Goal: Transaction & Acquisition: Purchase product/service

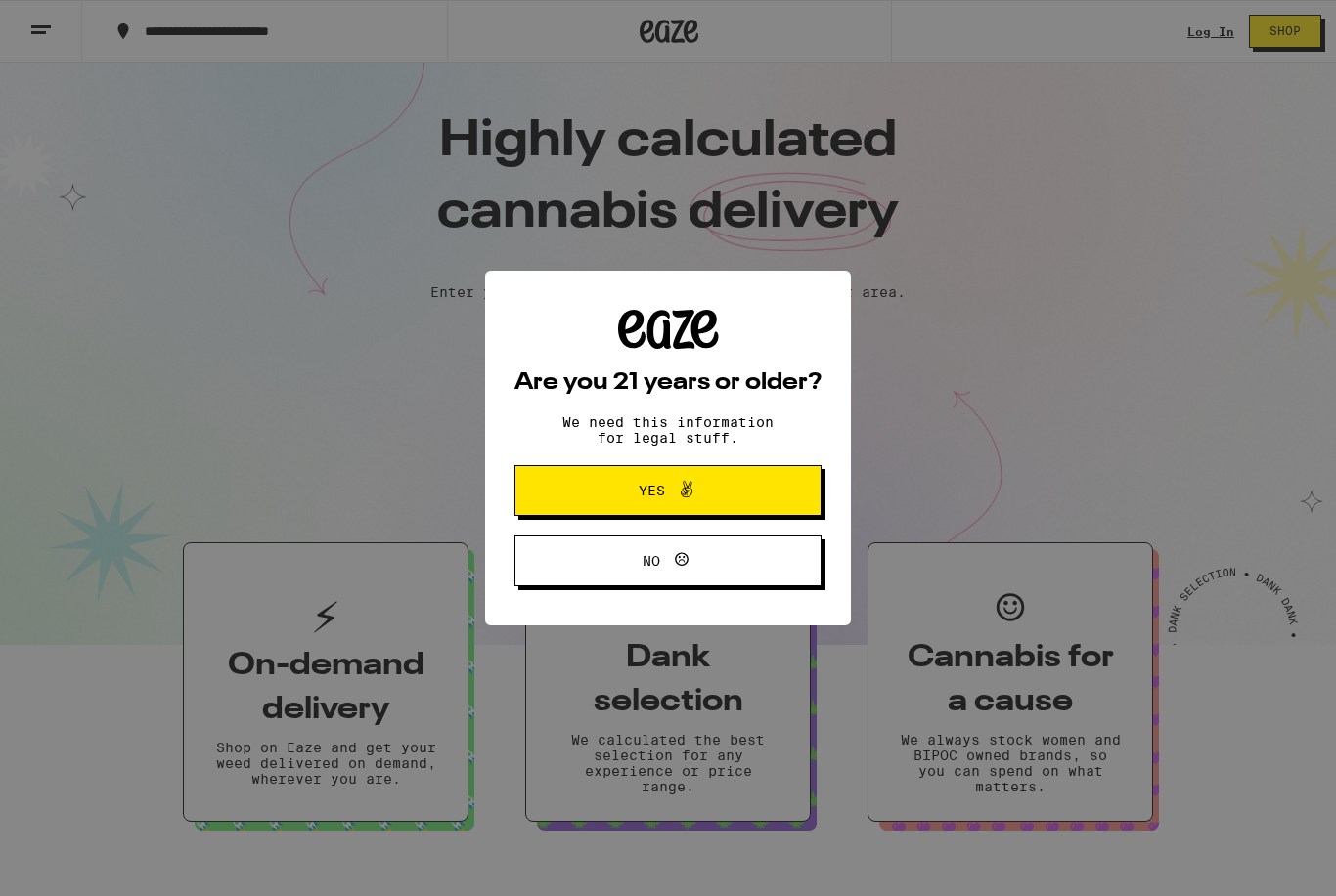
click at [756, 492] on button "Yes" at bounding box center [667, 490] width 307 height 51
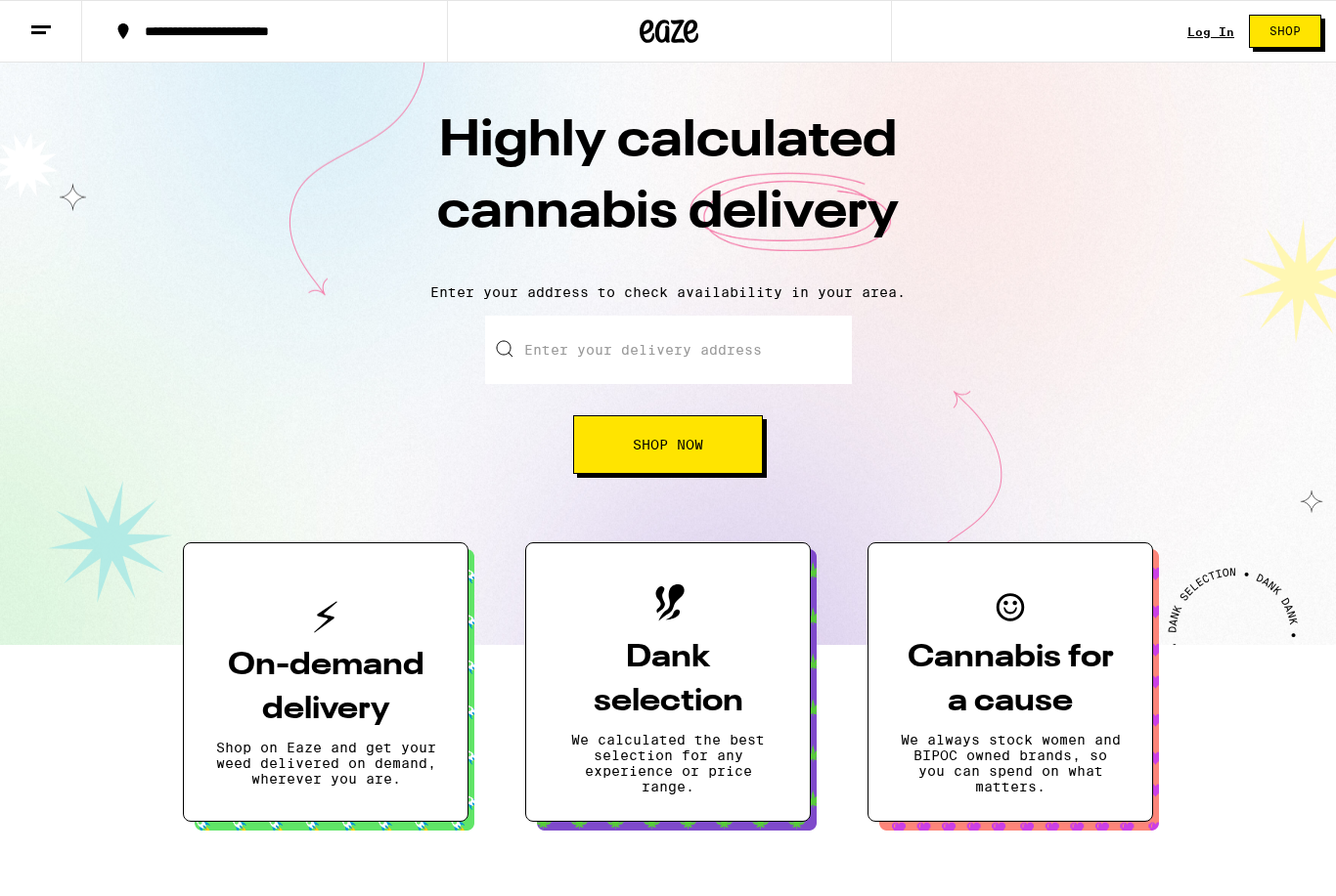
click at [1191, 38] on link "Log In" at bounding box center [1210, 32] width 47 height 13
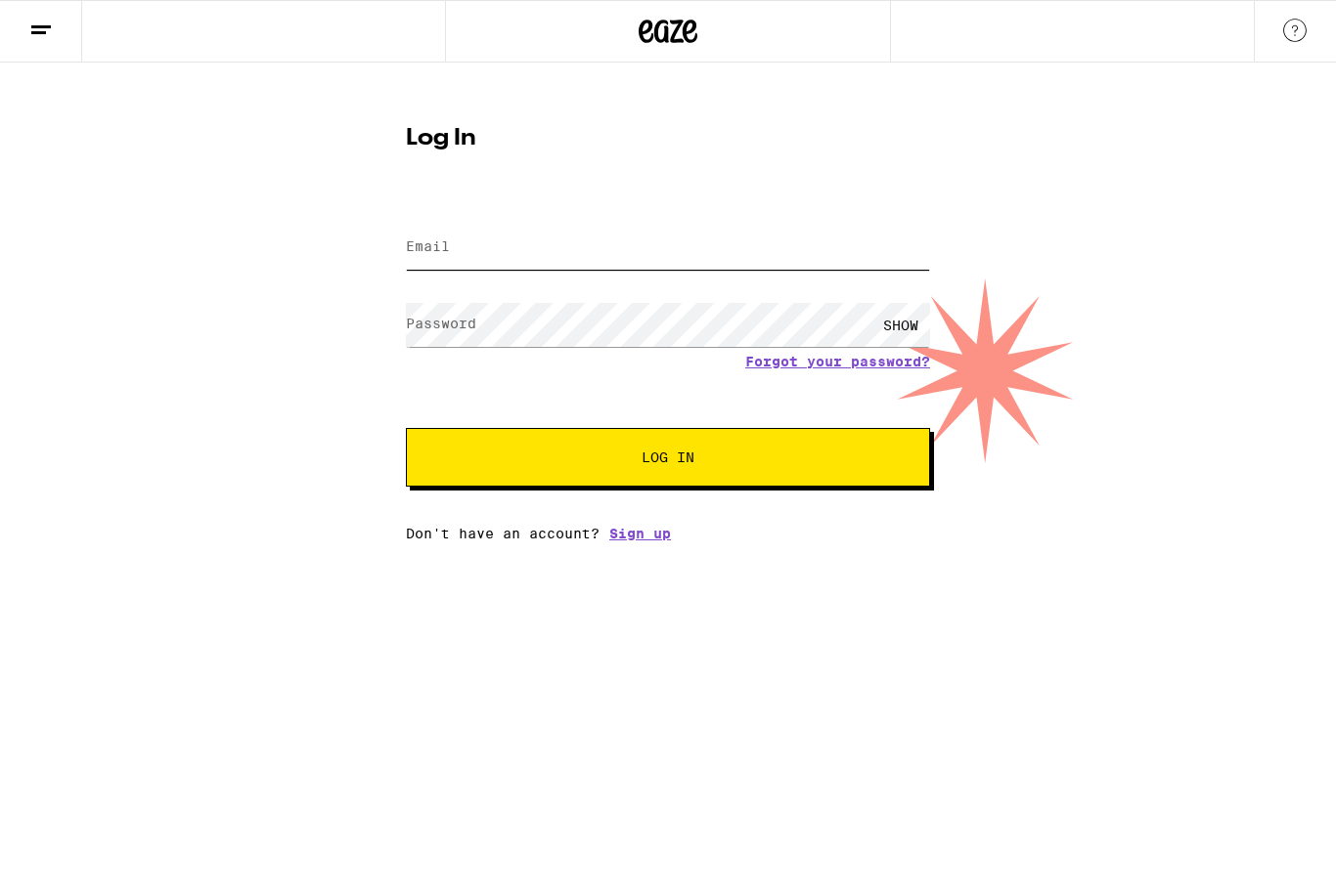
click at [725, 256] on input "Email" at bounding box center [668, 248] width 524 height 44
type input "[EMAIL_ADDRESS][DOMAIN_NAME]"
click at [668, 460] on button "Log In" at bounding box center [668, 456] width 524 height 59
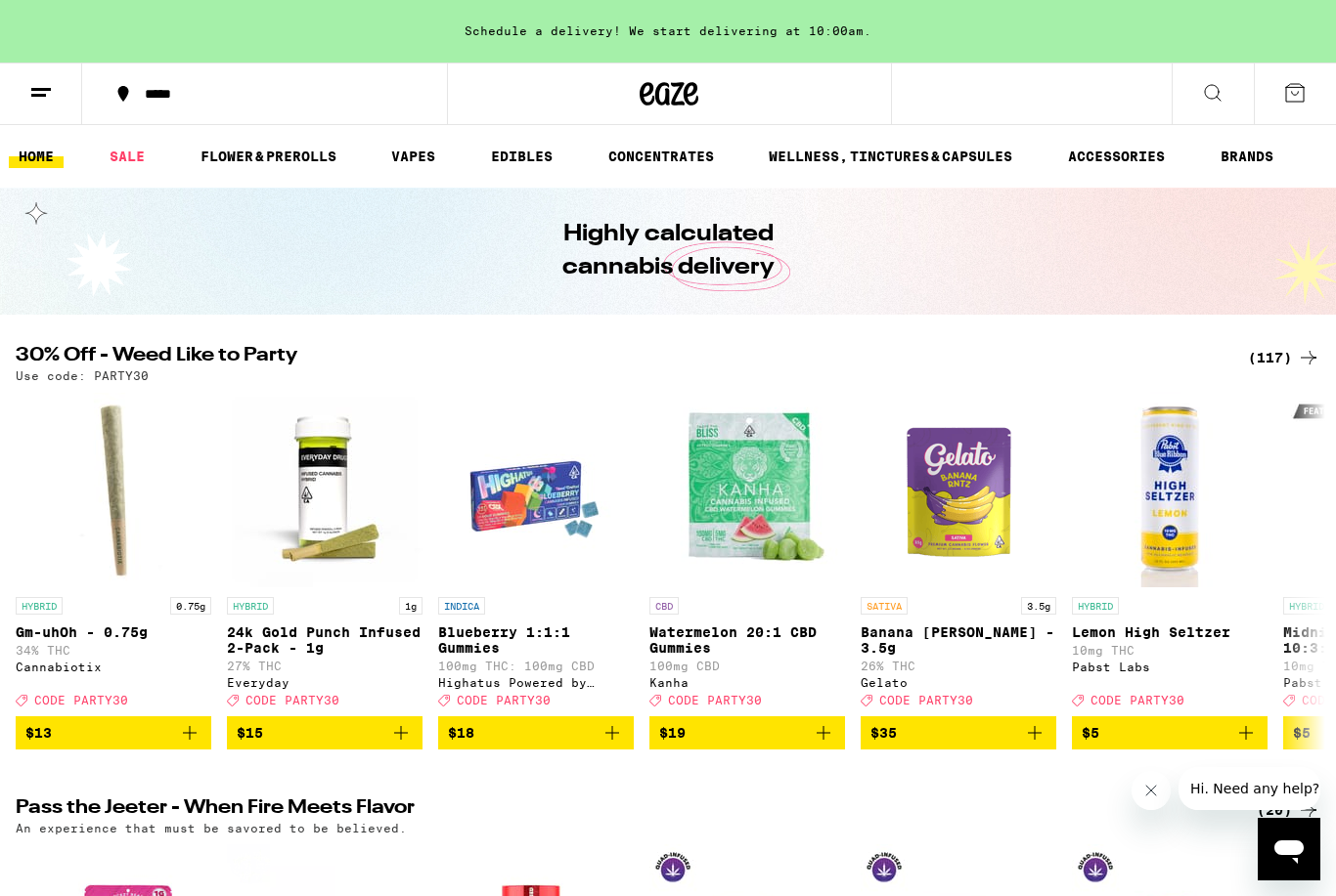
click at [42, 108] on button at bounding box center [41, 94] width 82 height 62
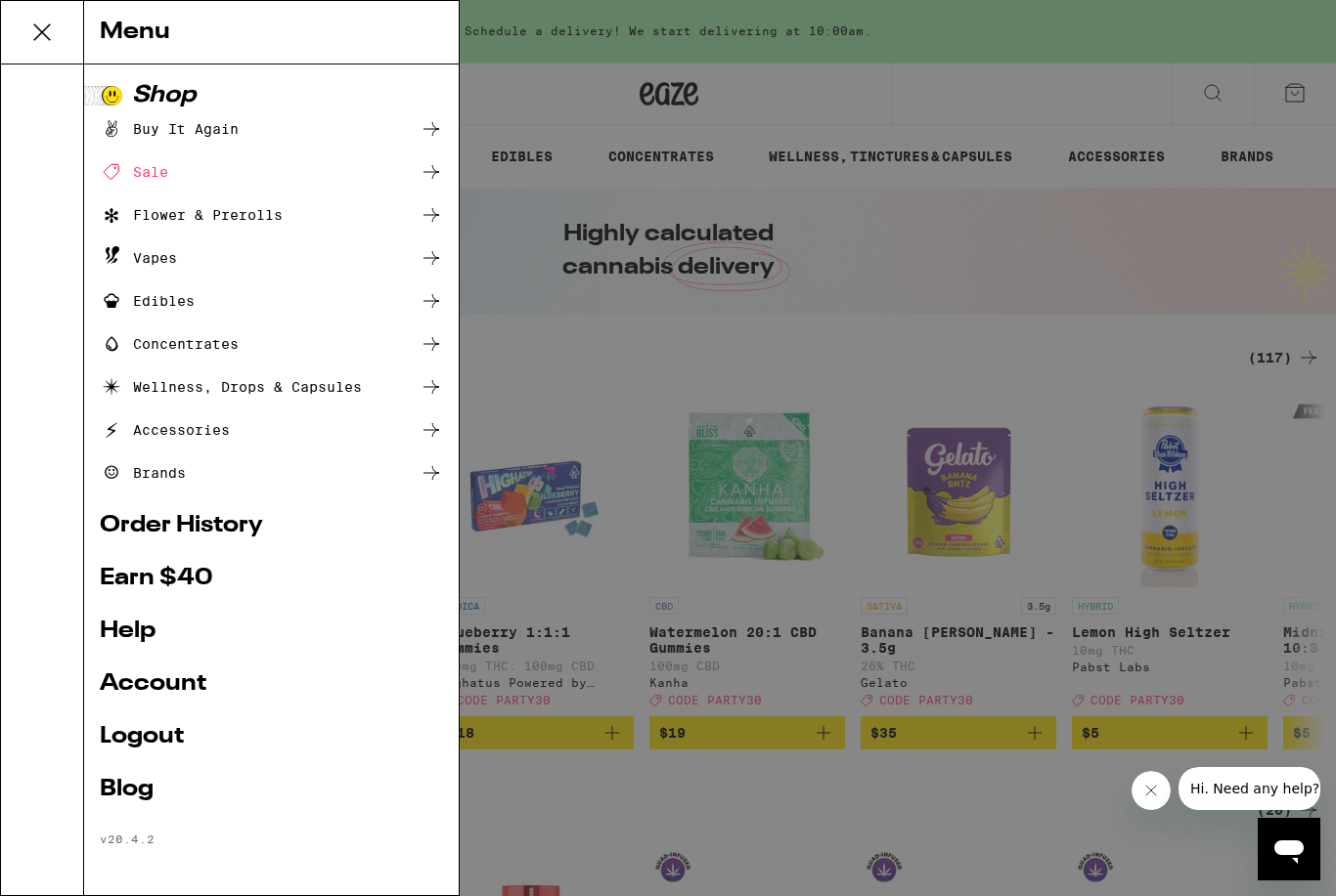
click at [434, 126] on icon at bounding box center [432, 129] width 24 height 24
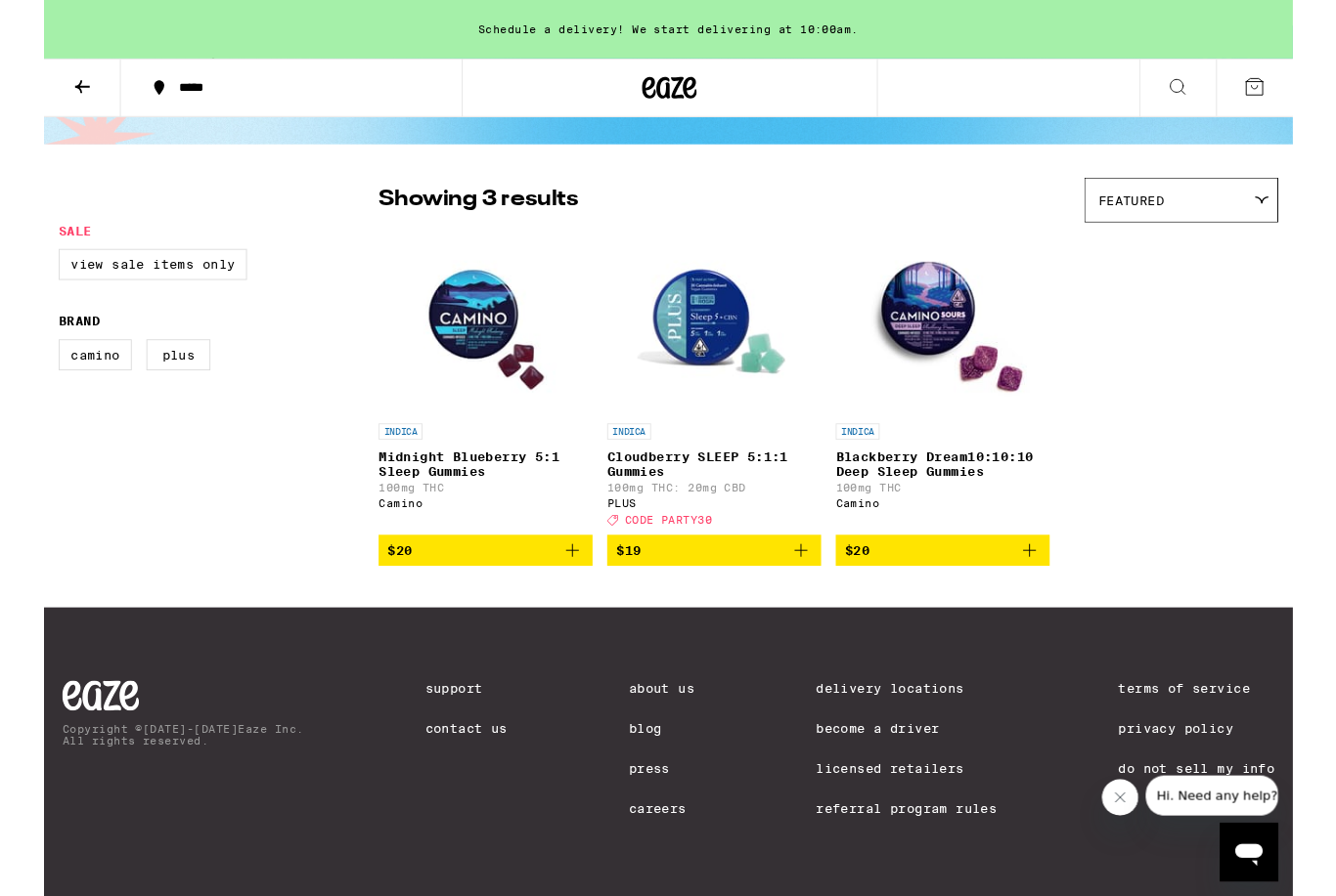
scroll to position [113, 0]
click at [551, 592] on span "$20" at bounding box center [471, 588] width 209 height 24
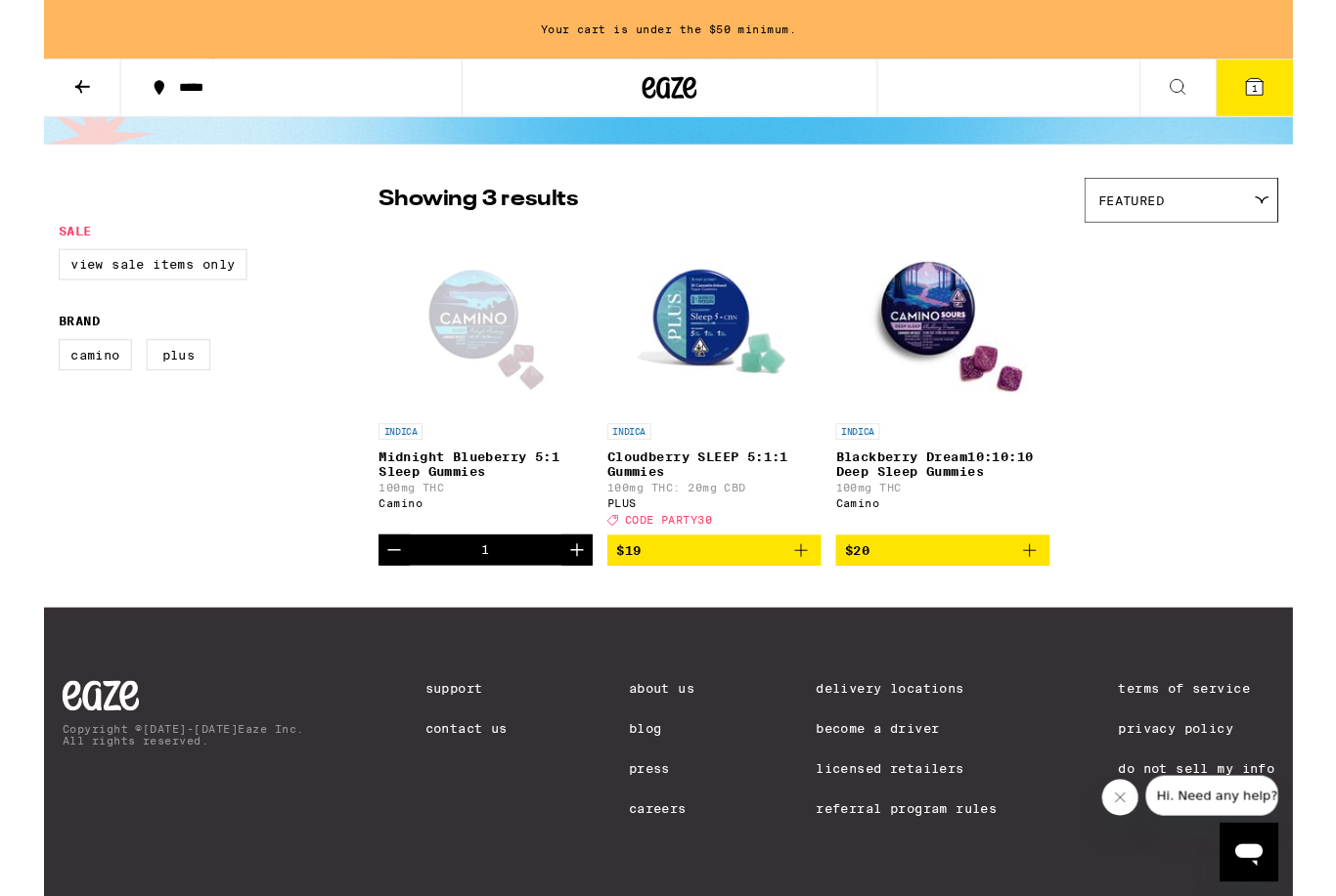
click at [576, 591] on icon "Increment" at bounding box center [570, 588] width 24 height 24
click at [811, 594] on icon "Add to bag" at bounding box center [810, 588] width 24 height 24
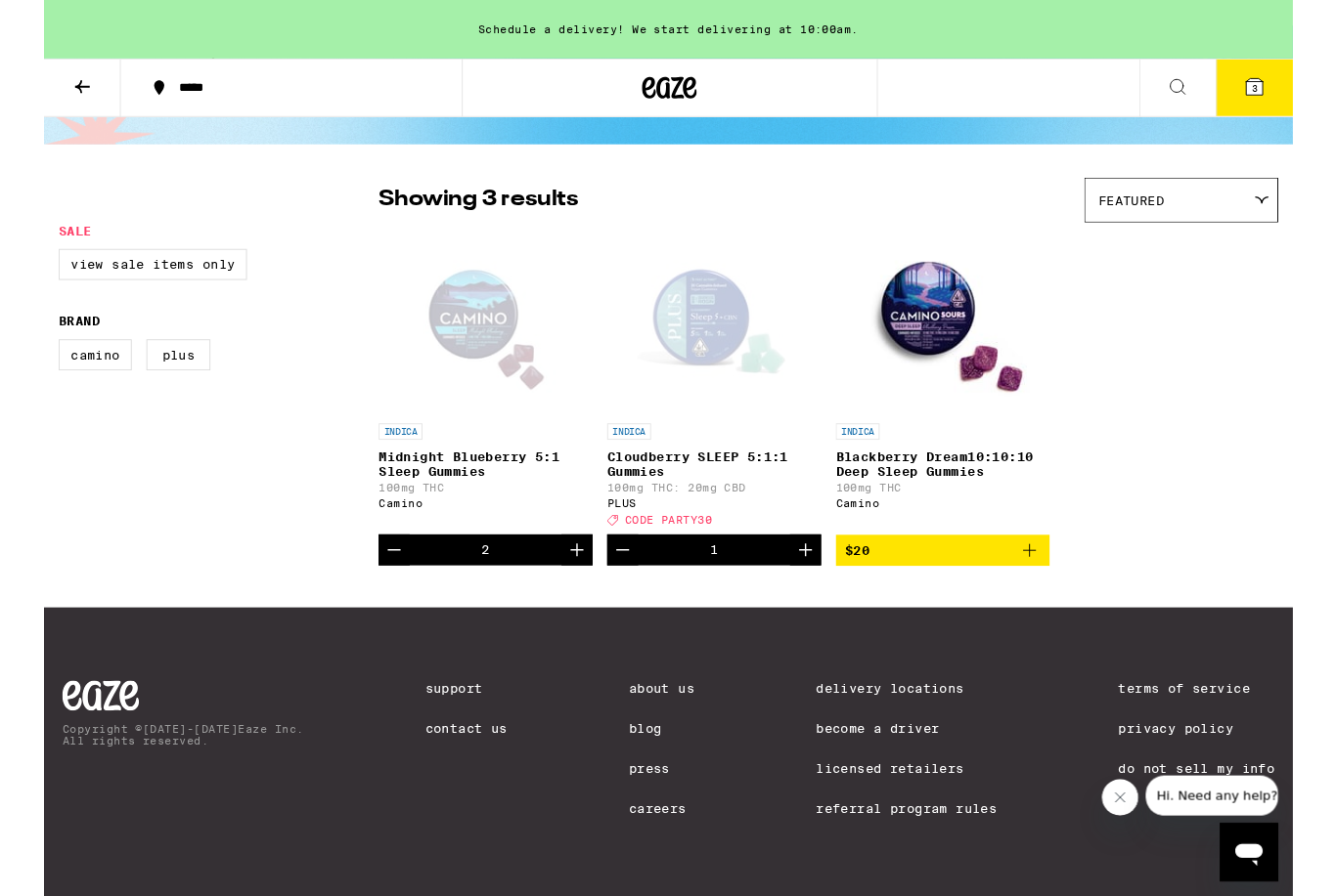
click at [814, 597] on icon "Increment" at bounding box center [815, 588] width 24 height 24
click at [1050, 588] on icon "Add to bag" at bounding box center [1054, 588] width 24 height 24
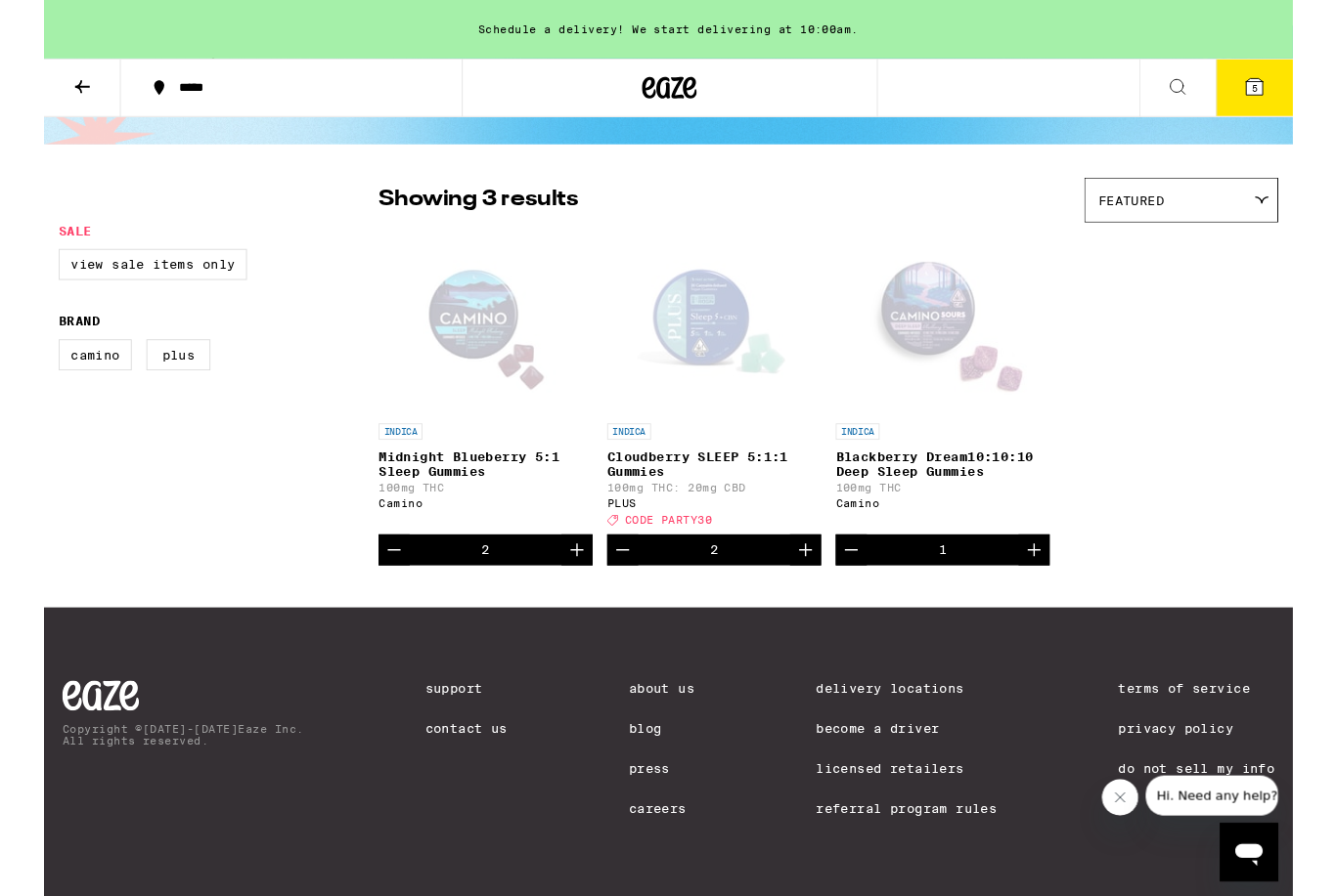
click at [1294, 81] on icon at bounding box center [1294, 93] width 24 height 24
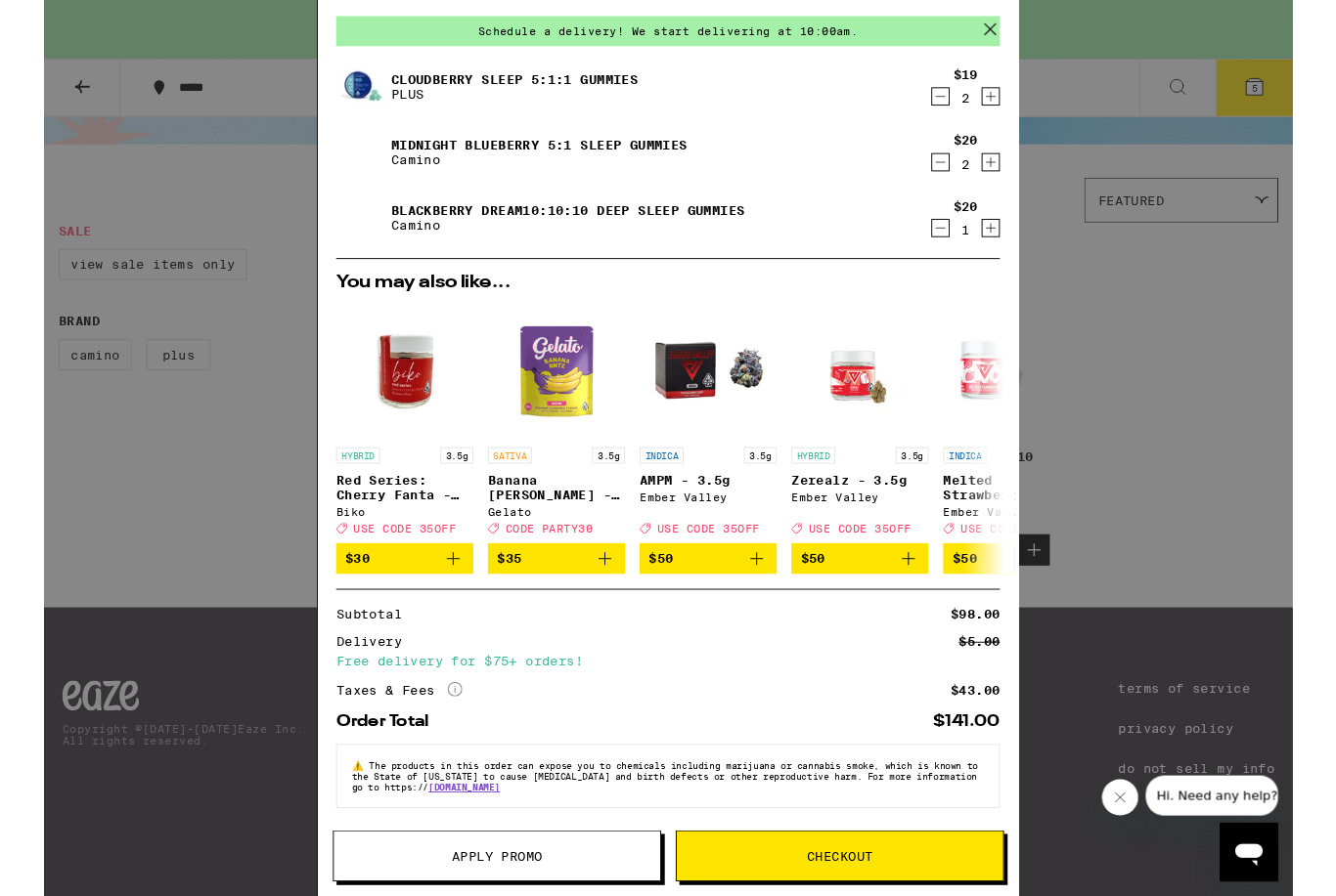
scroll to position [90, 0]
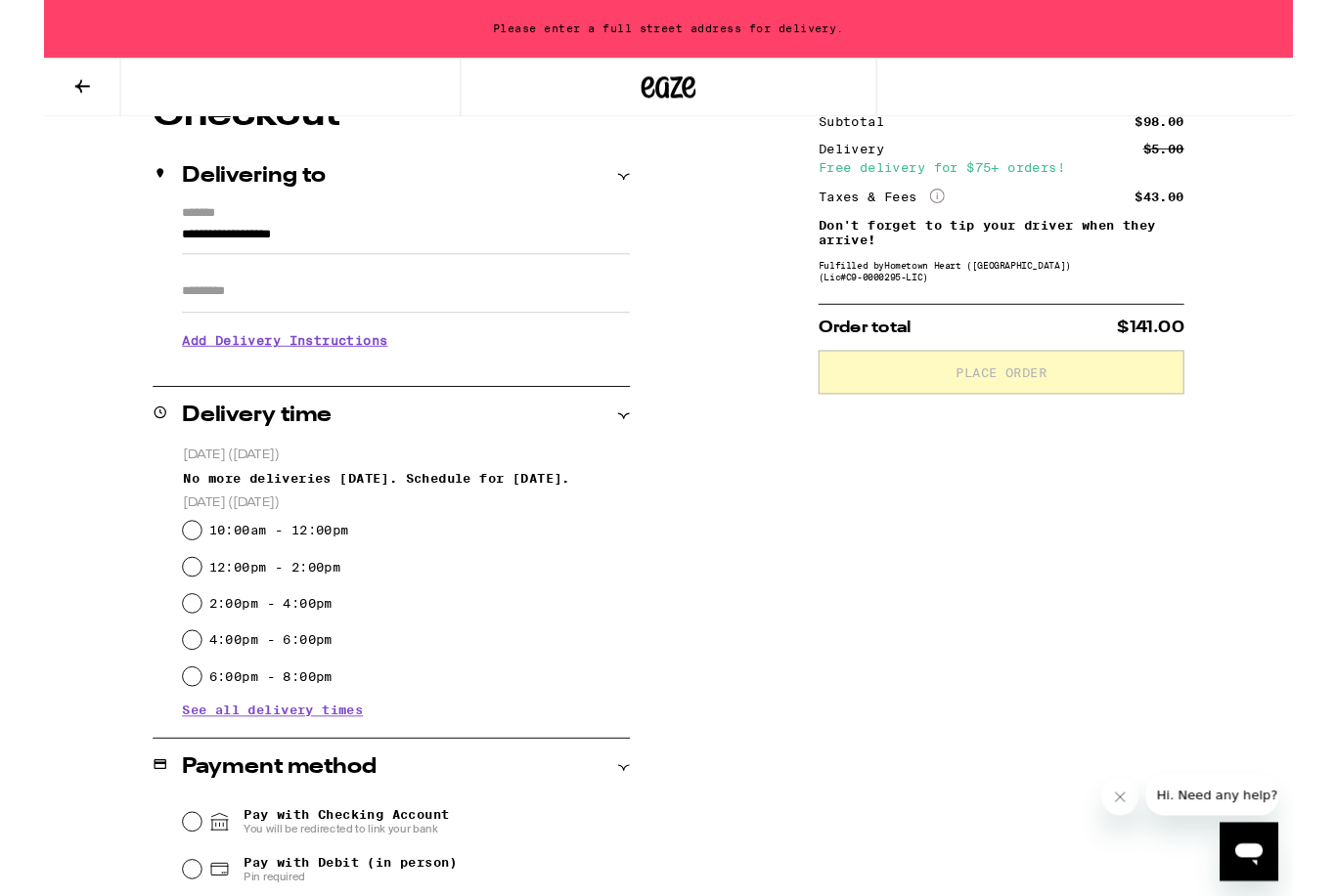
scroll to position [196, 0]
click at [617, 193] on icon at bounding box center [620, 189] width 14 height 14
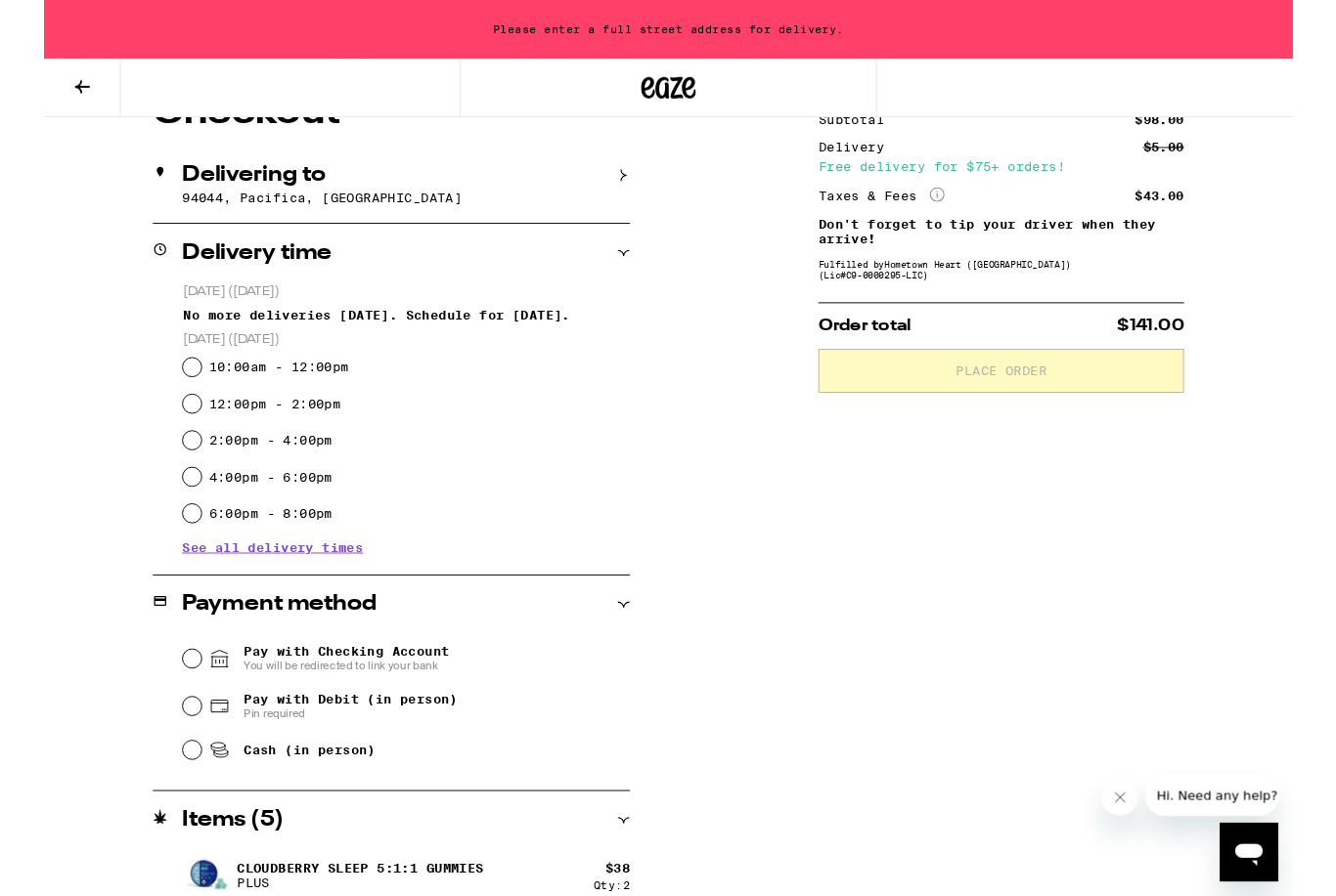
click at [624, 192] on icon at bounding box center [620, 188] width 14 height 14
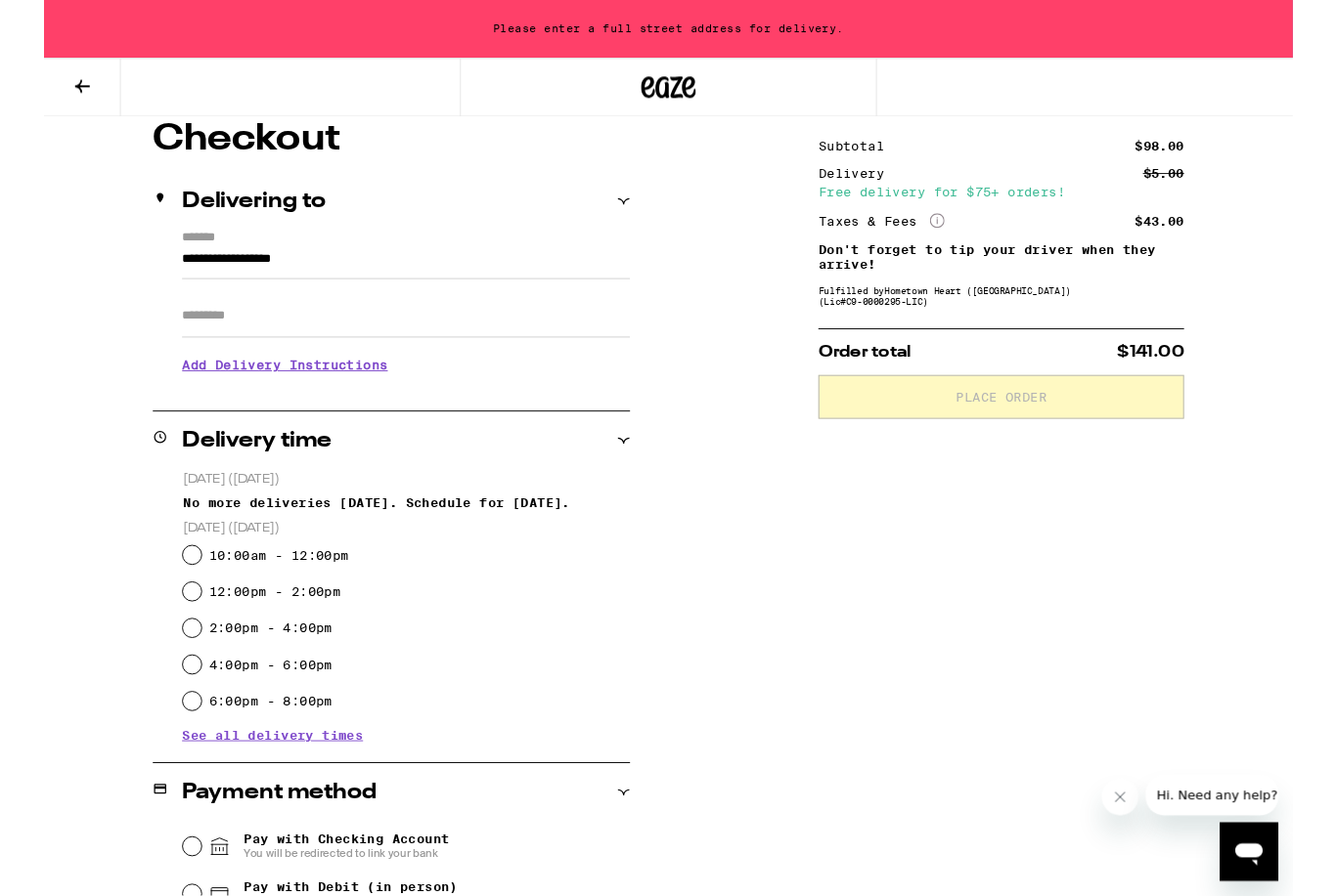
scroll to position [89, 0]
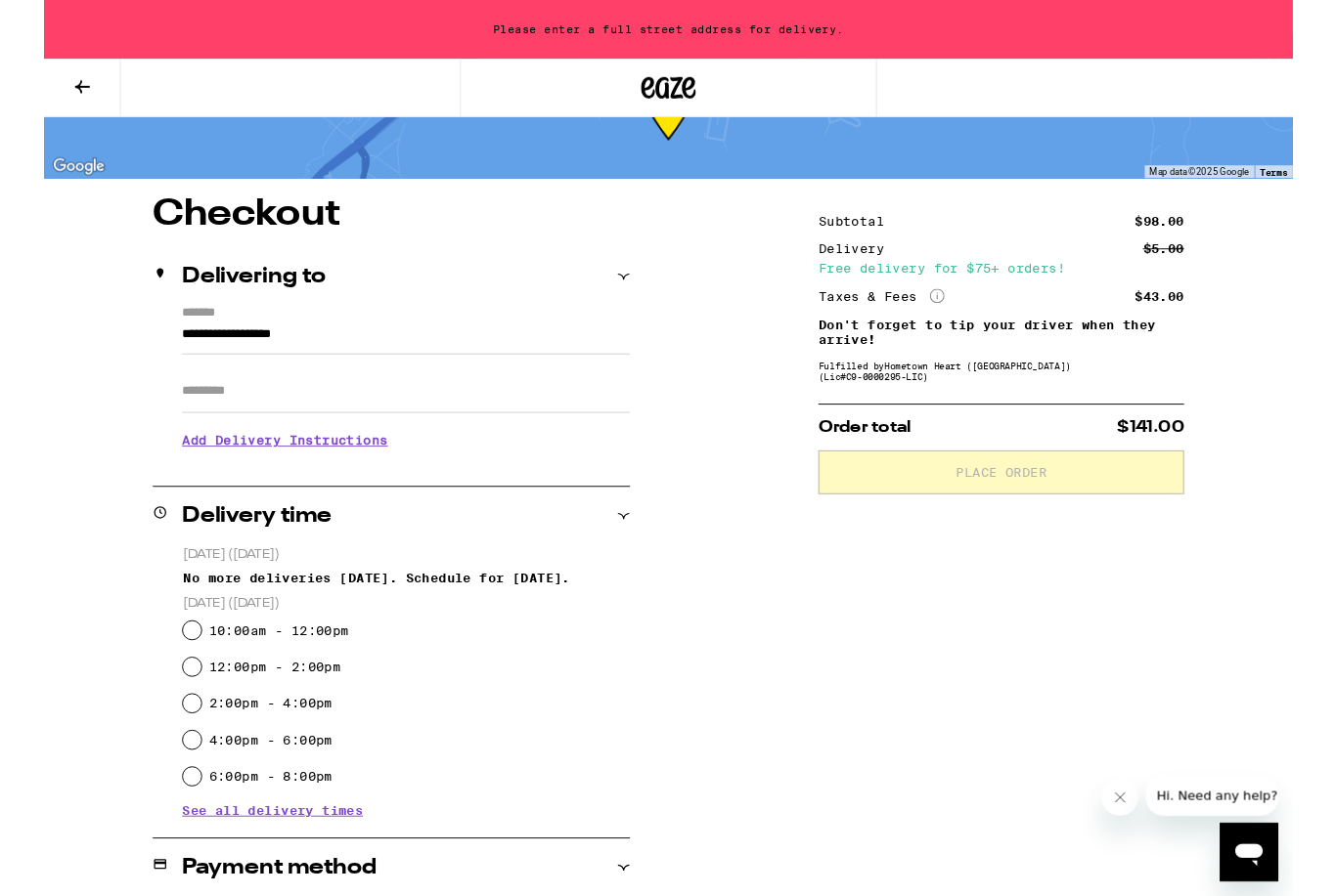
click at [413, 361] on input "**********" at bounding box center [387, 362] width 479 height 33
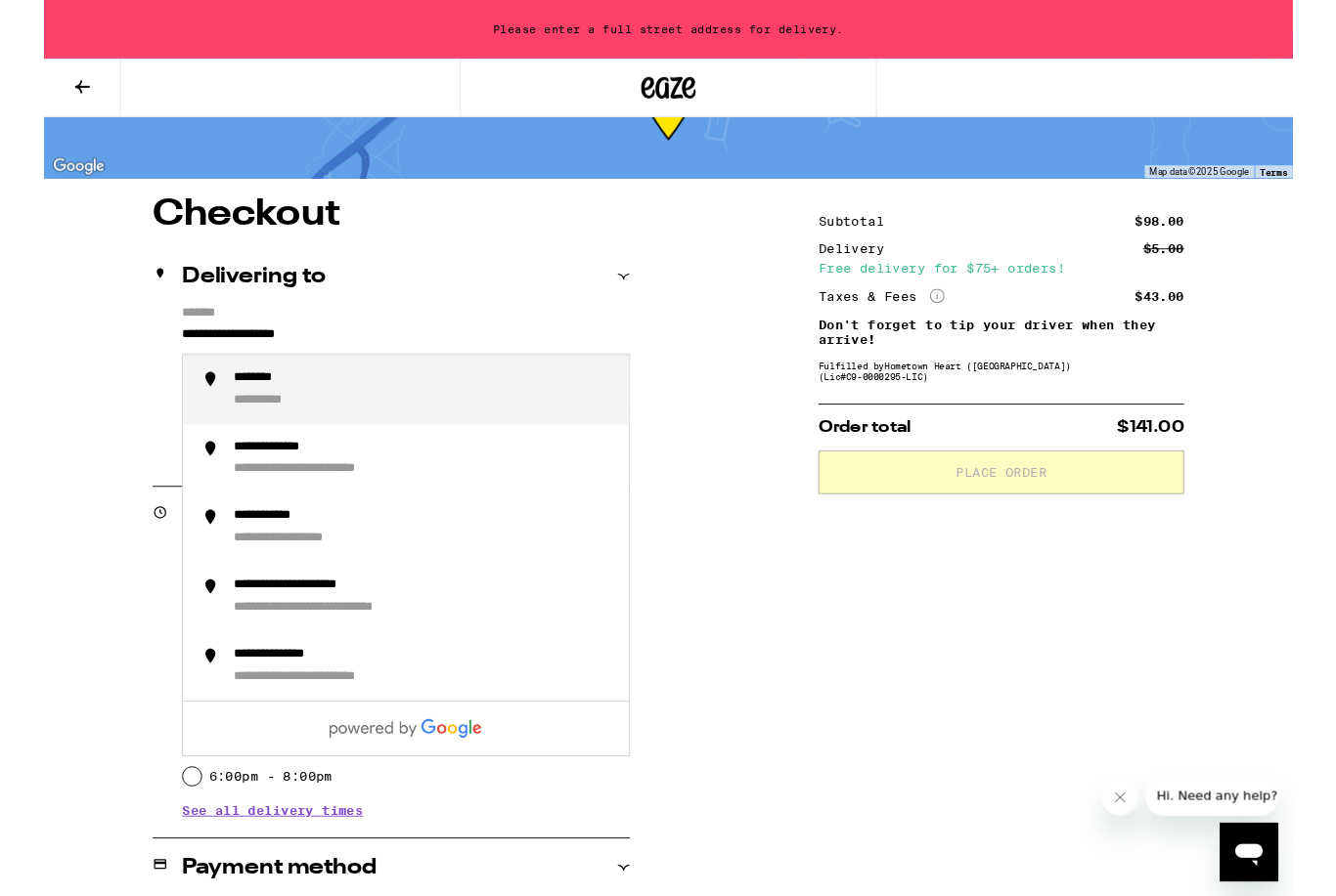
click at [255, 427] on div "**********" at bounding box center [247, 430] width 88 height 19
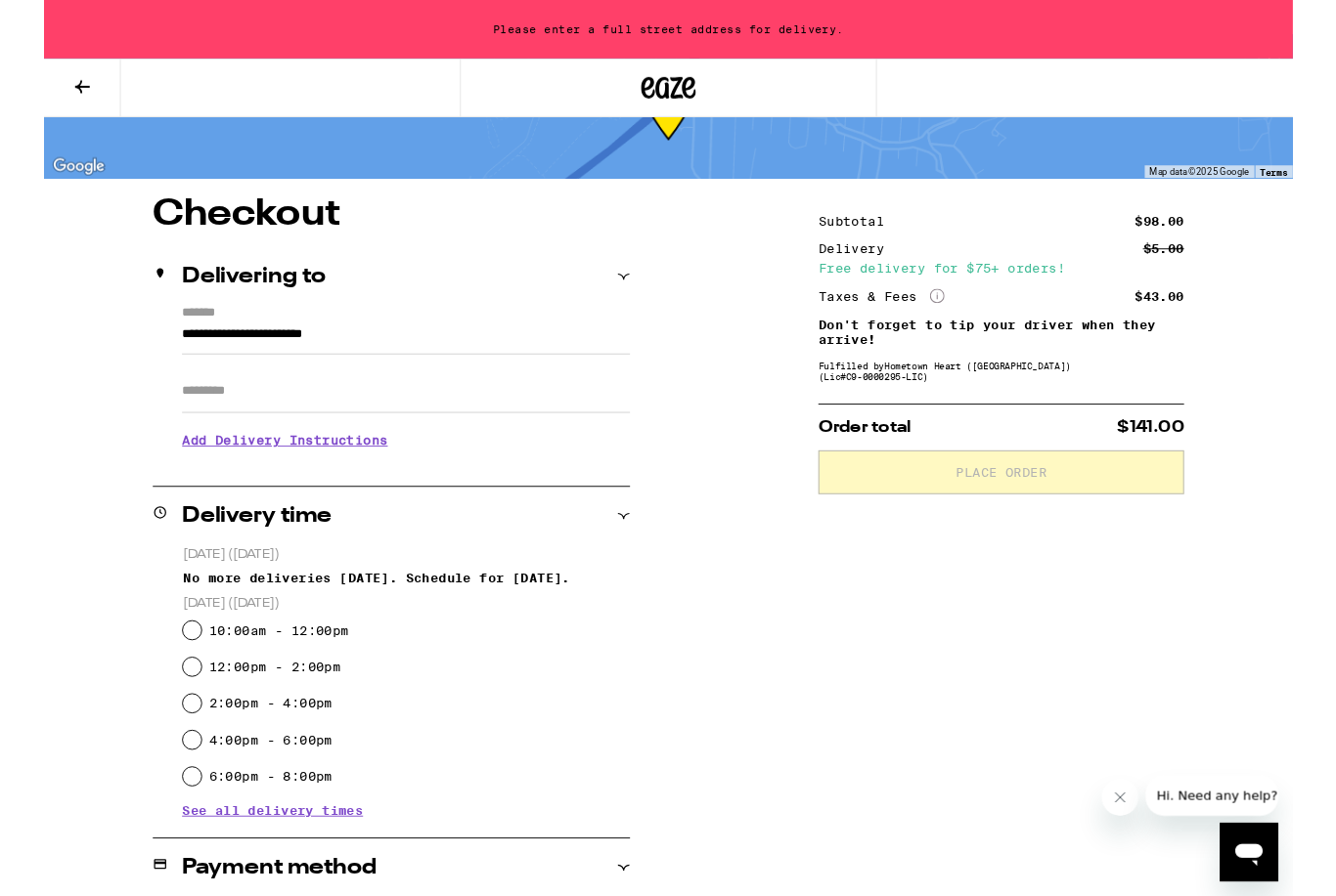
click at [397, 356] on input "**********" at bounding box center [387, 362] width 479 height 33
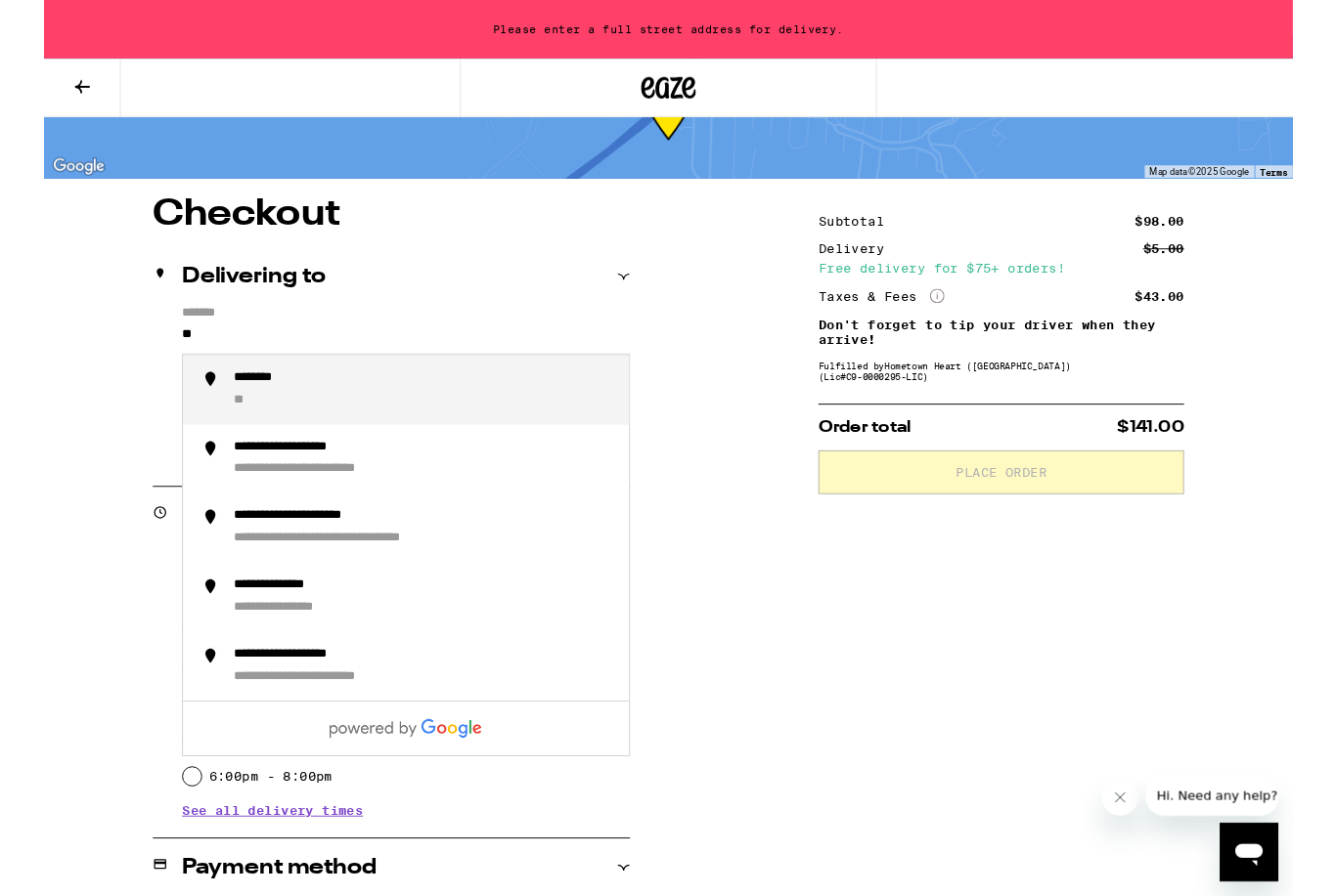
type input "*"
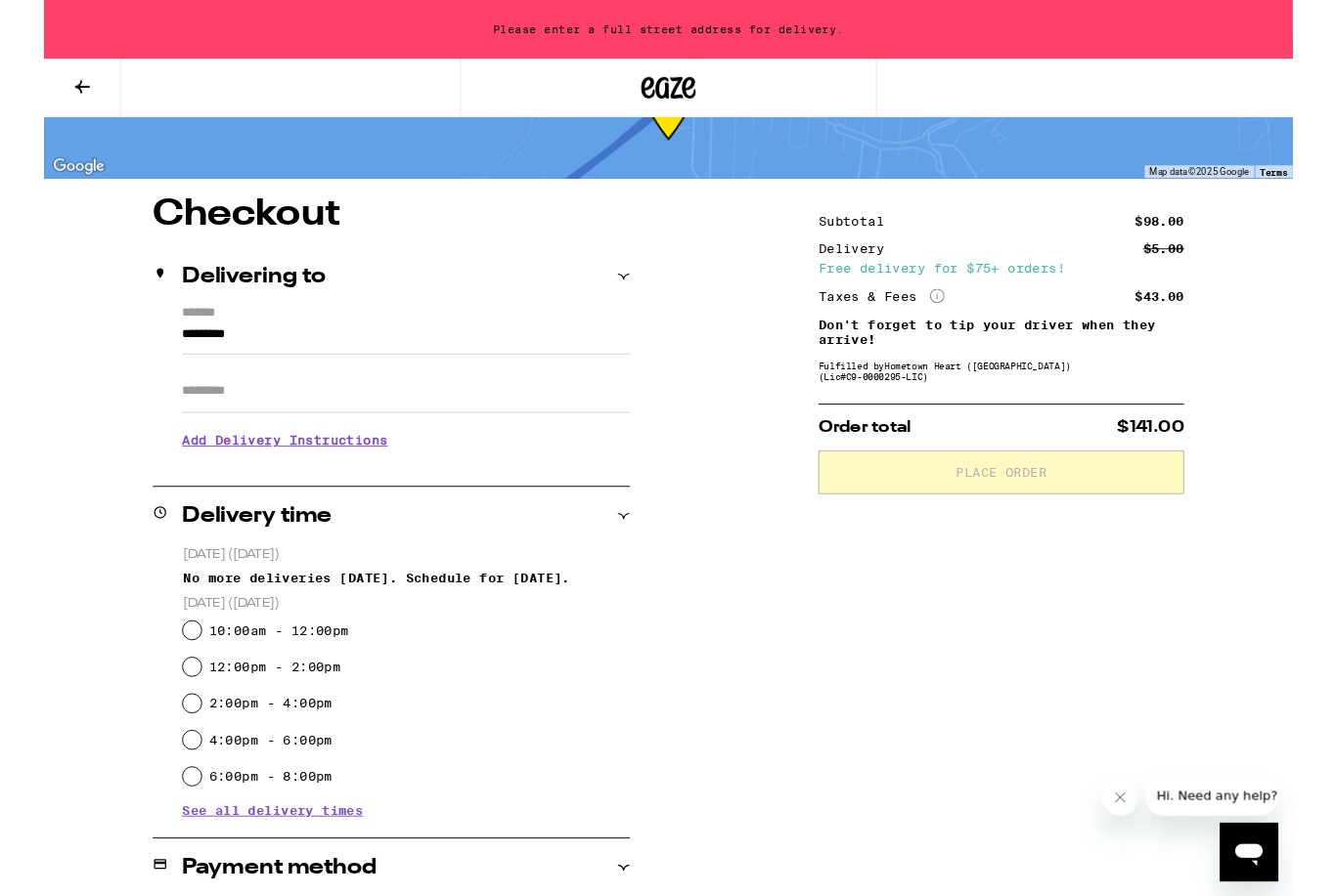
click at [303, 439] on input "Apt/Suite" at bounding box center [387, 418] width 479 height 47
click at [472, 364] on input "********" at bounding box center [387, 362] width 479 height 33
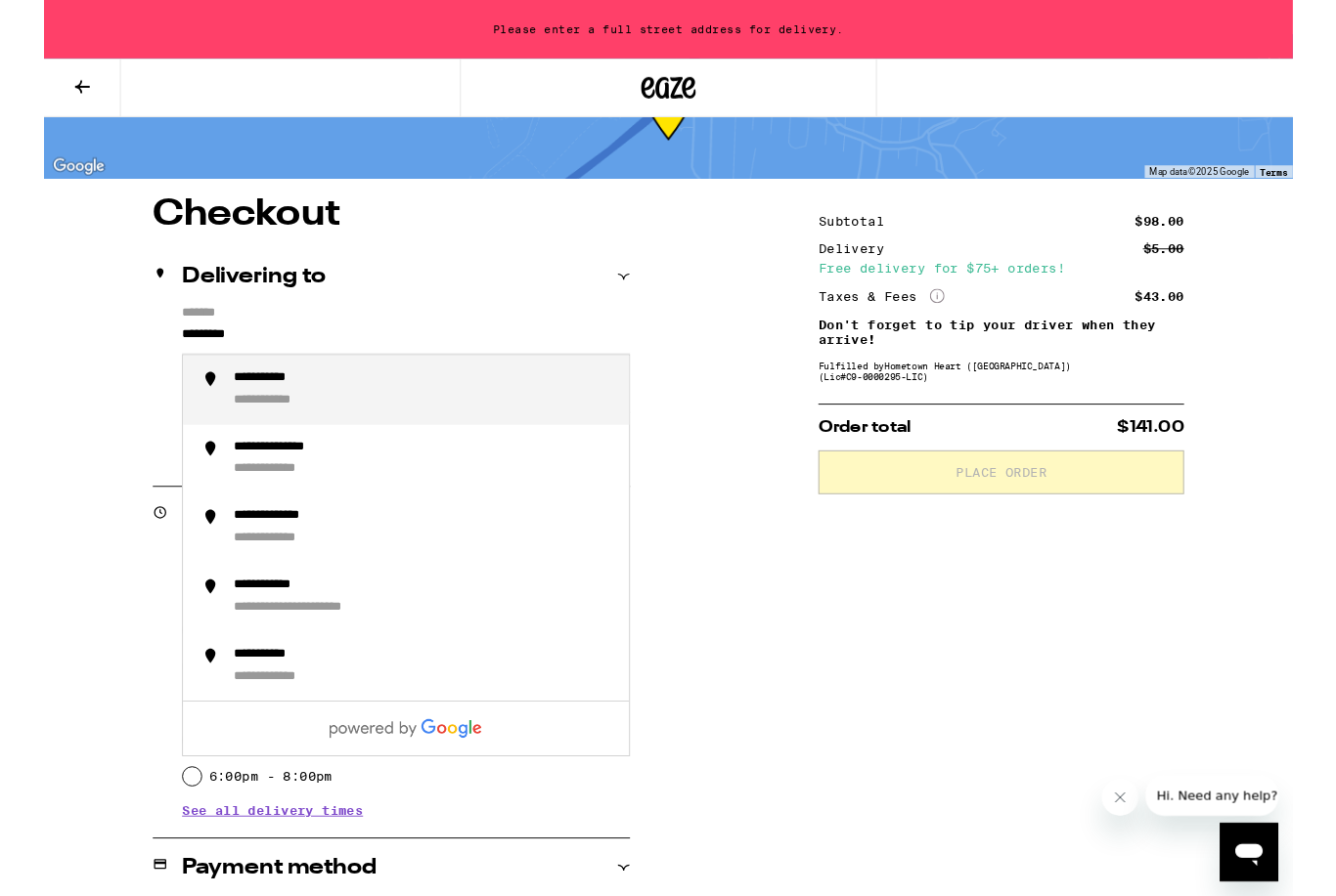
click at [258, 432] on div "**********" at bounding box center [256, 430] width 106 height 19
type input "**********"
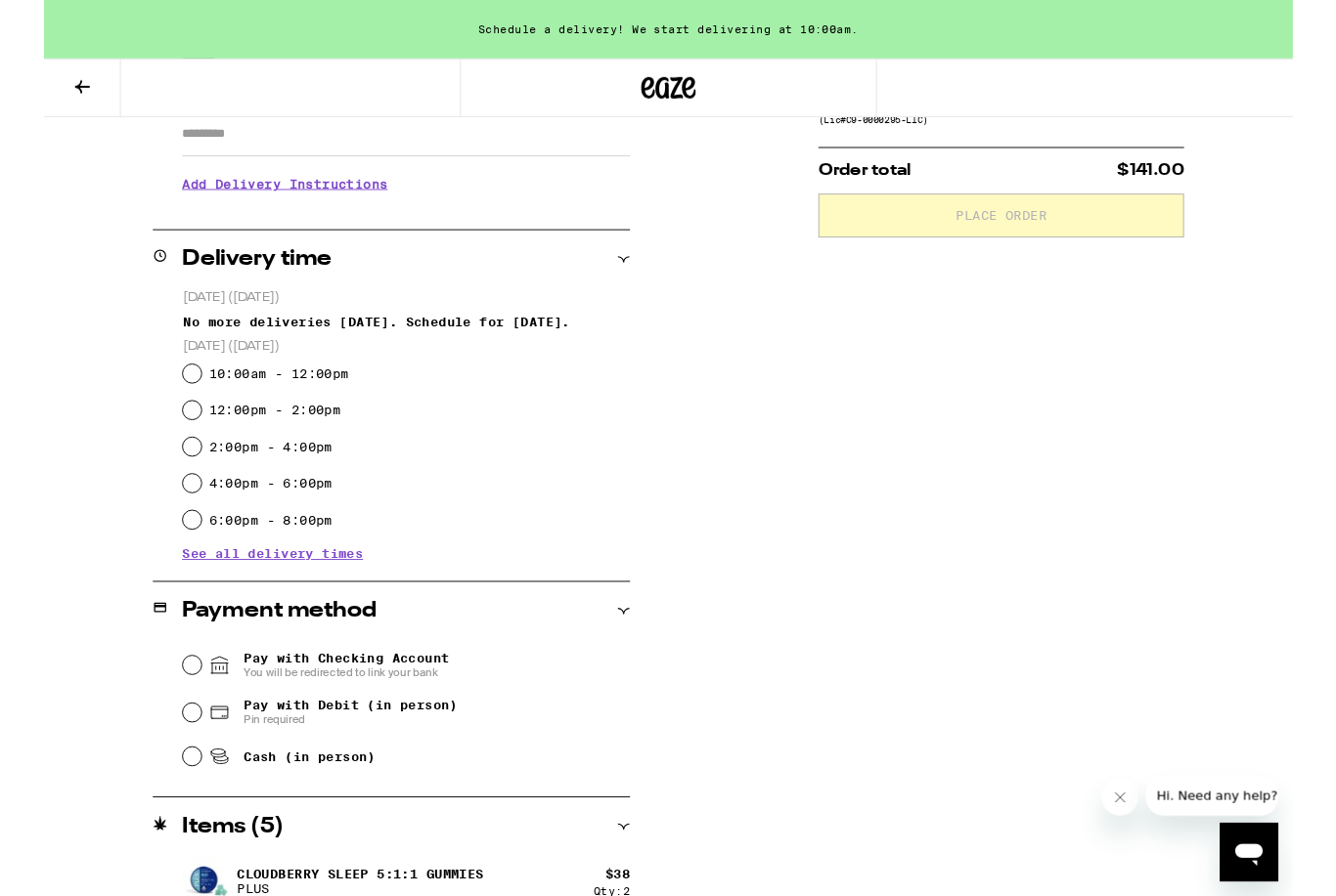
scroll to position [362, 0]
click at [160, 489] on input "2:00pm - 4:00pm" at bounding box center [159, 479] width 20 height 20
radio input "true"
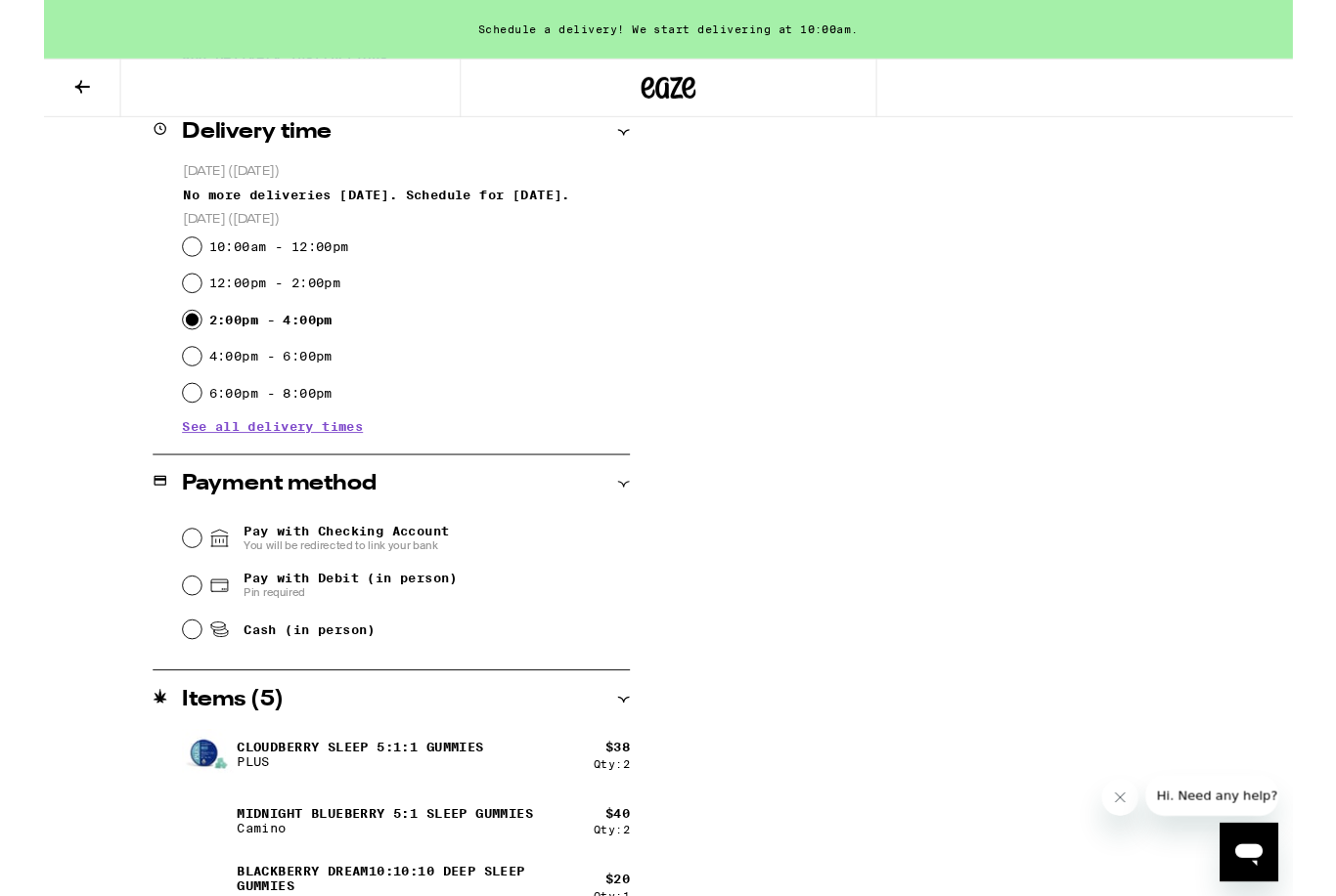
scroll to position [534, 0]
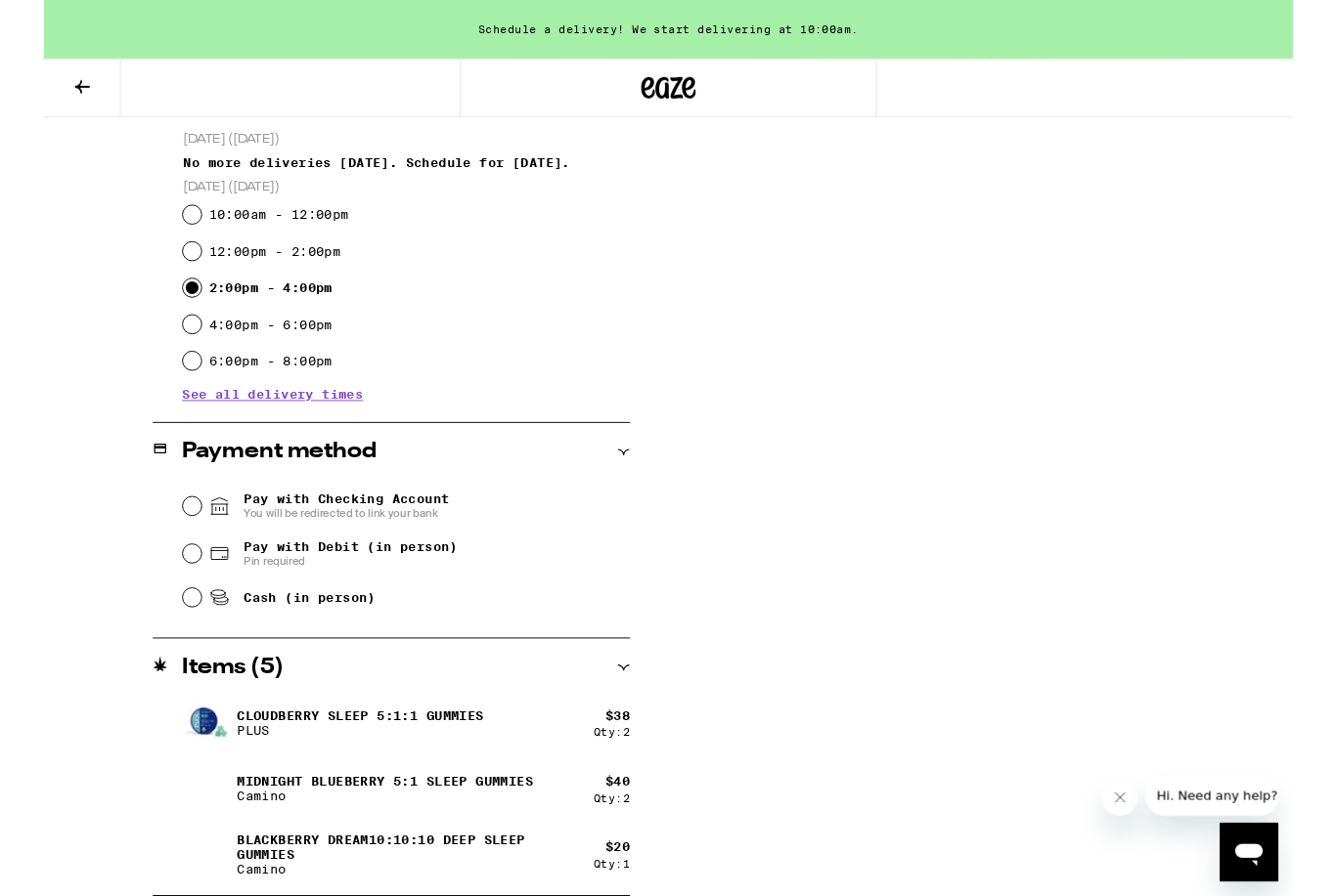
click at [405, 584] on span "Pay with Debit (in person)" at bounding box center [328, 584] width 229 height 16
click at [168, 584] on input "Pay with Debit (in person) Pin required" at bounding box center [159, 592] width 20 height 20
radio input "true"
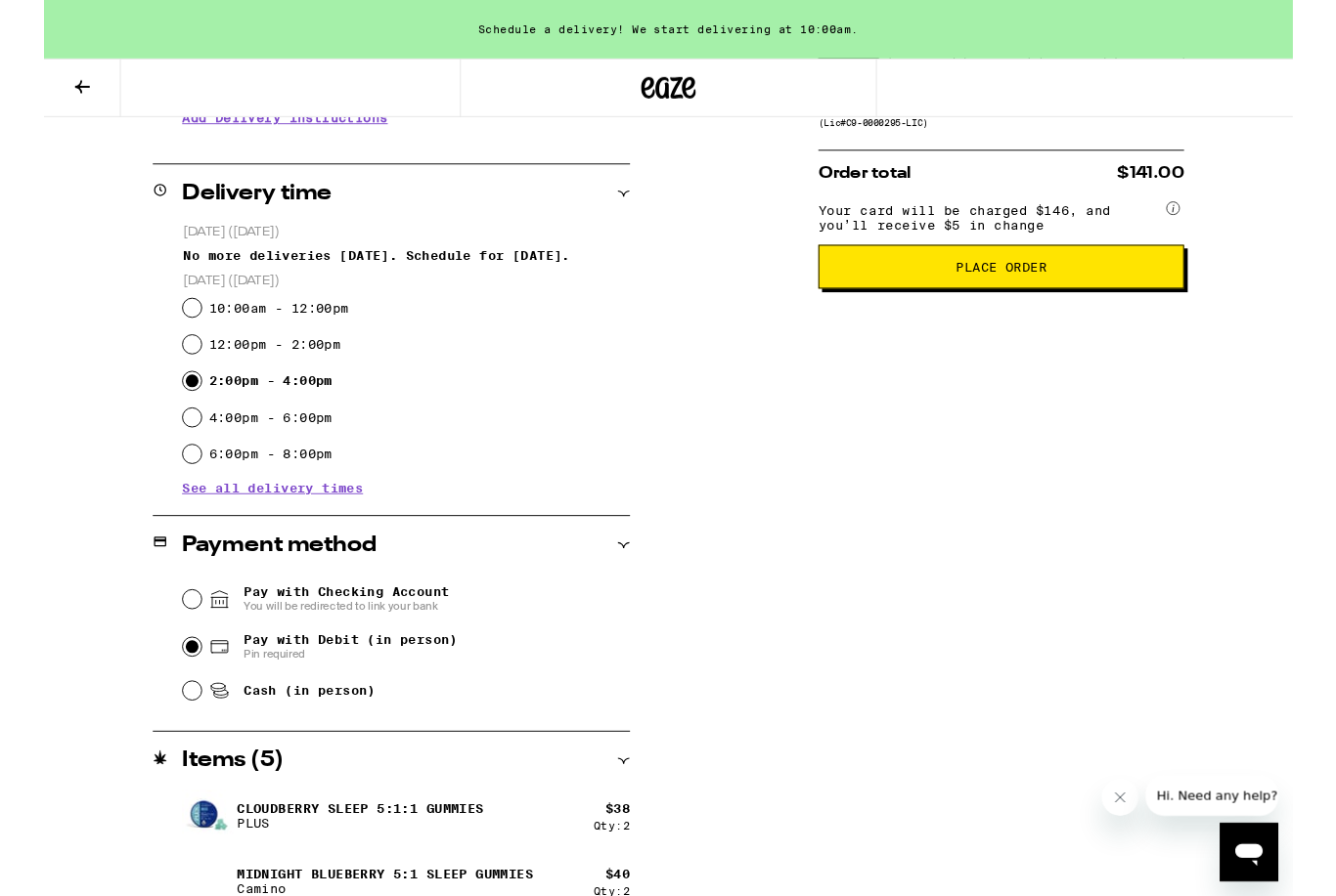
scroll to position [420, 0]
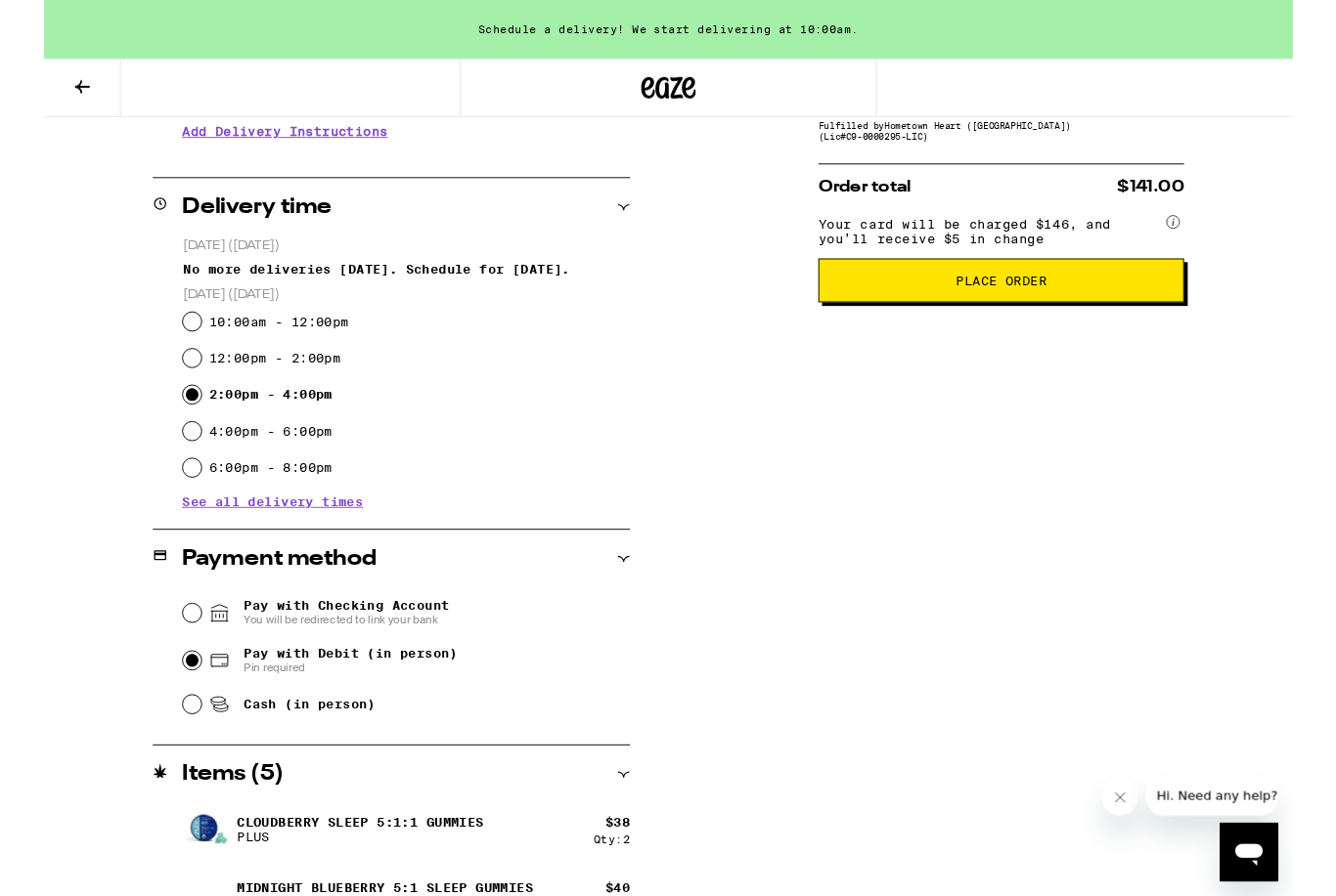
click at [1033, 307] on span "Place Order" at bounding box center [1024, 301] width 97 height 14
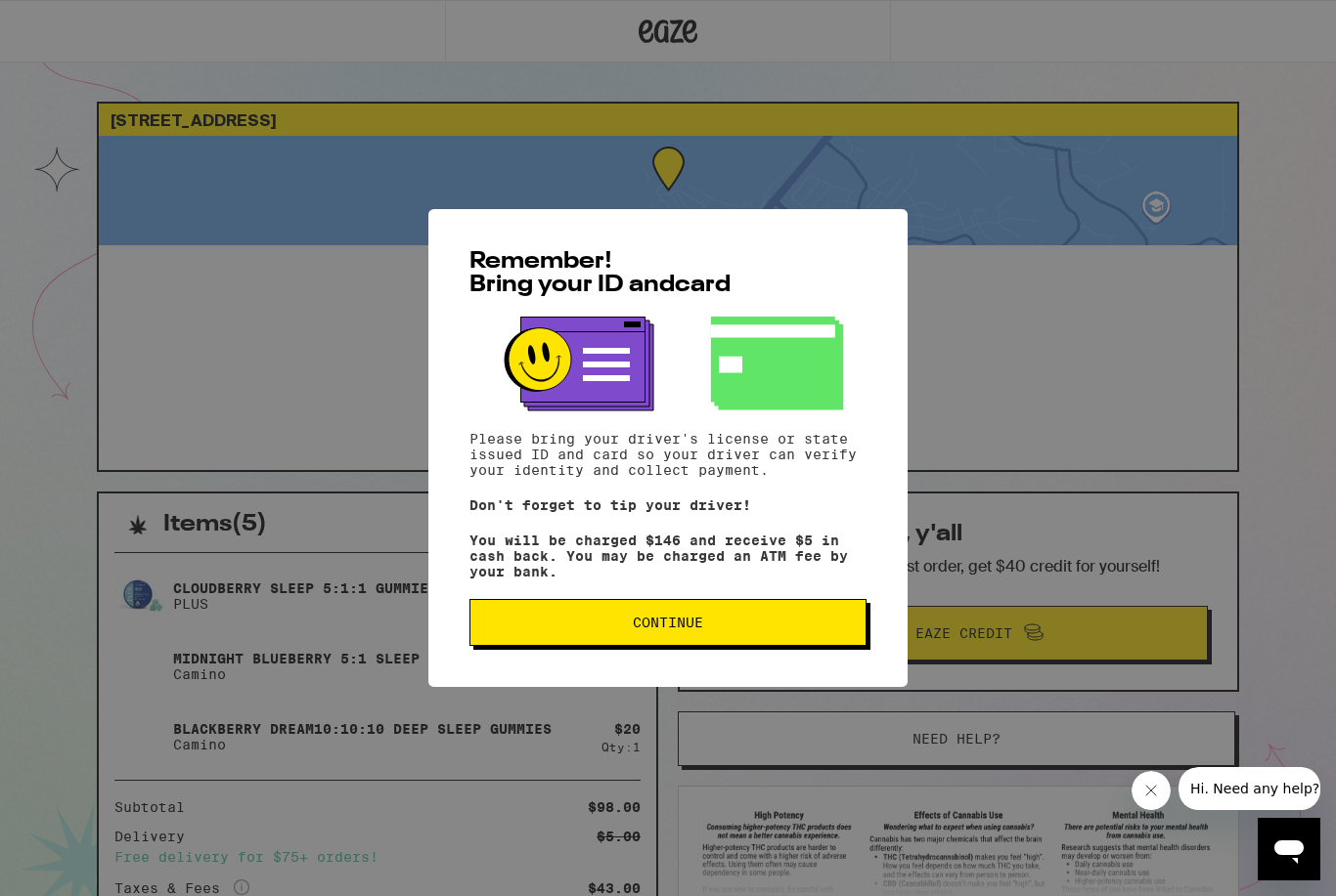
click at [703, 621] on button "Continue" at bounding box center [668, 622] width 397 height 47
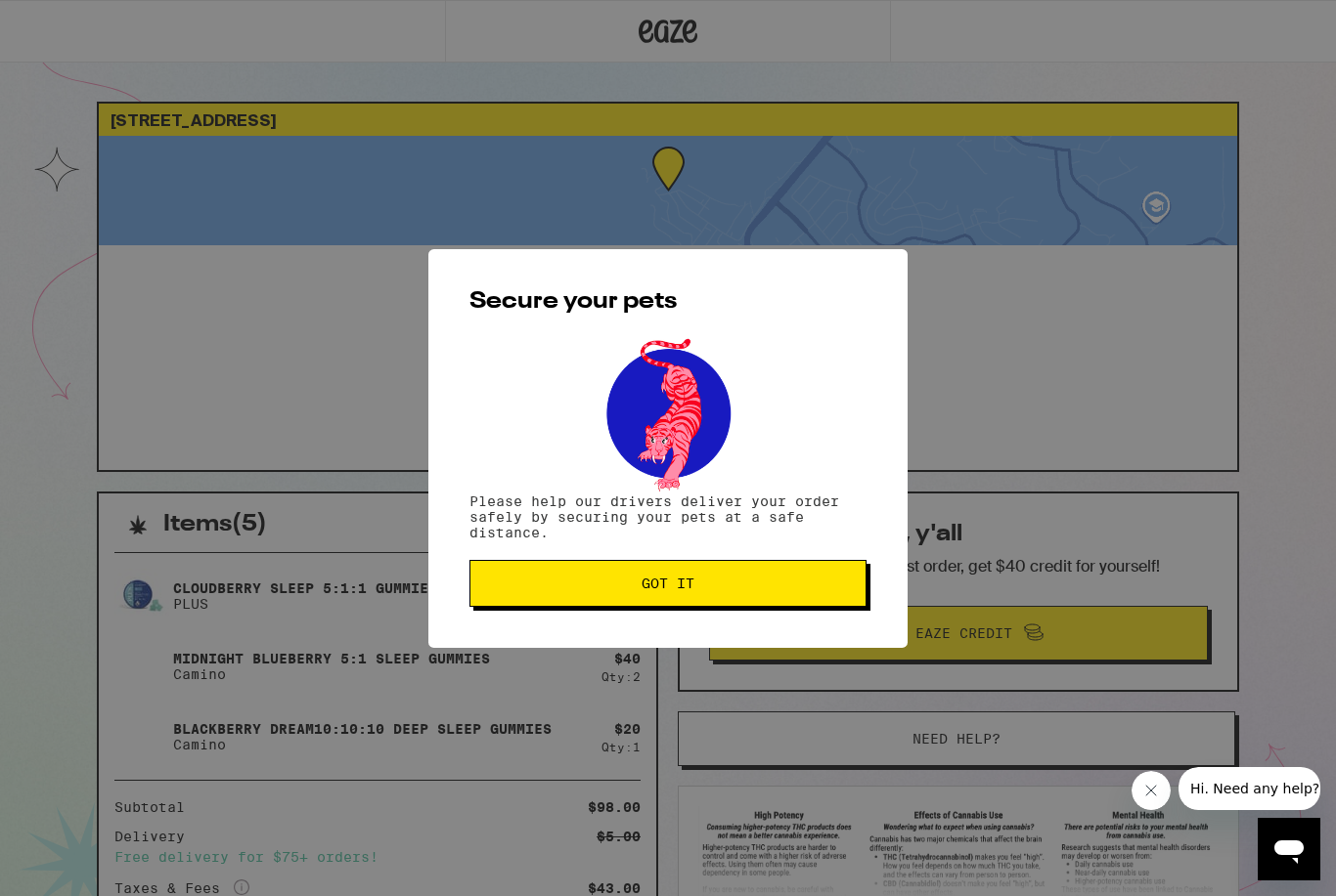
click at [718, 586] on span "Got it" at bounding box center [668, 583] width 363 height 14
